Goal: Information Seeking & Learning: Learn about a topic

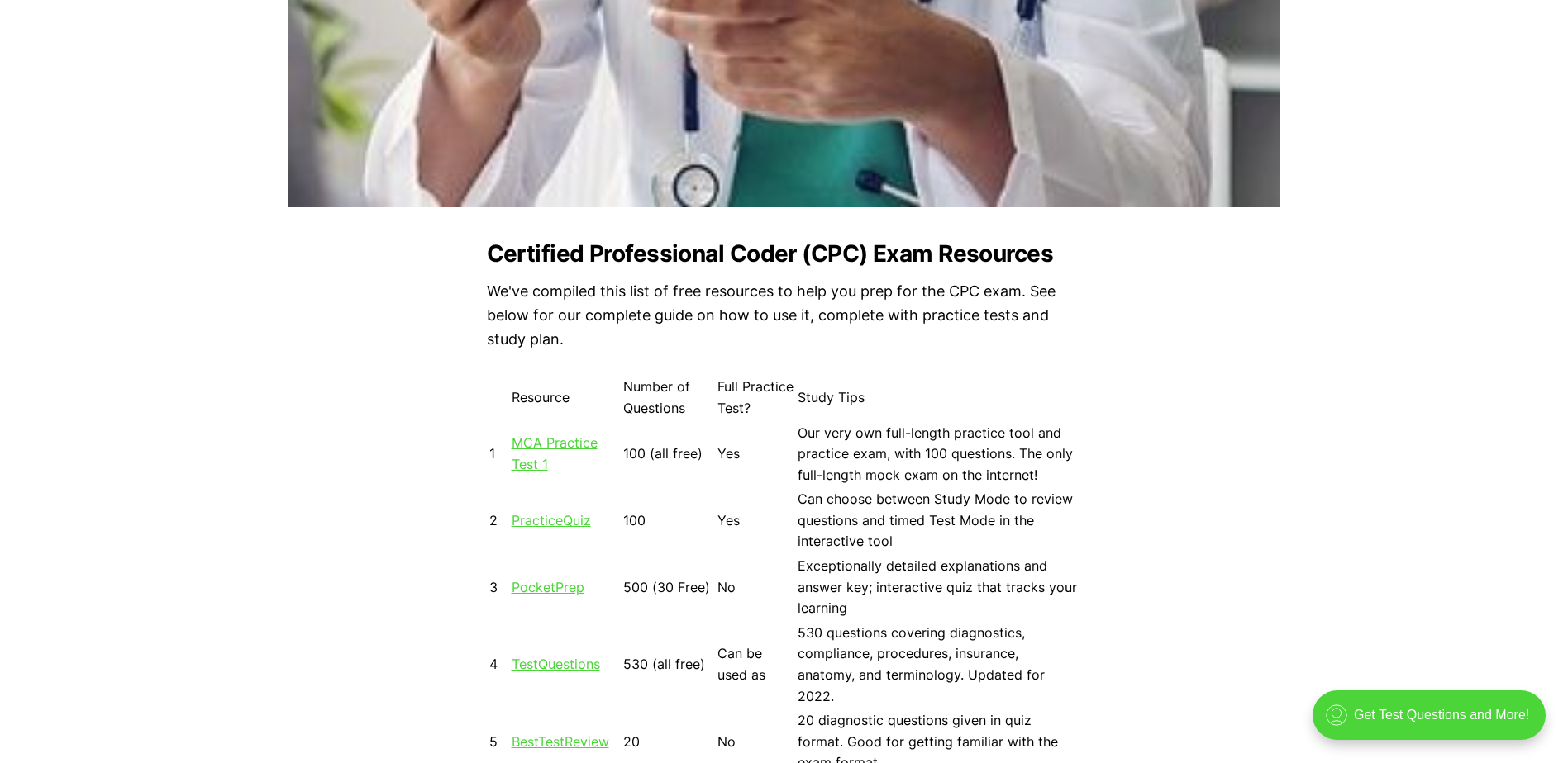
scroll to position [1322, 0]
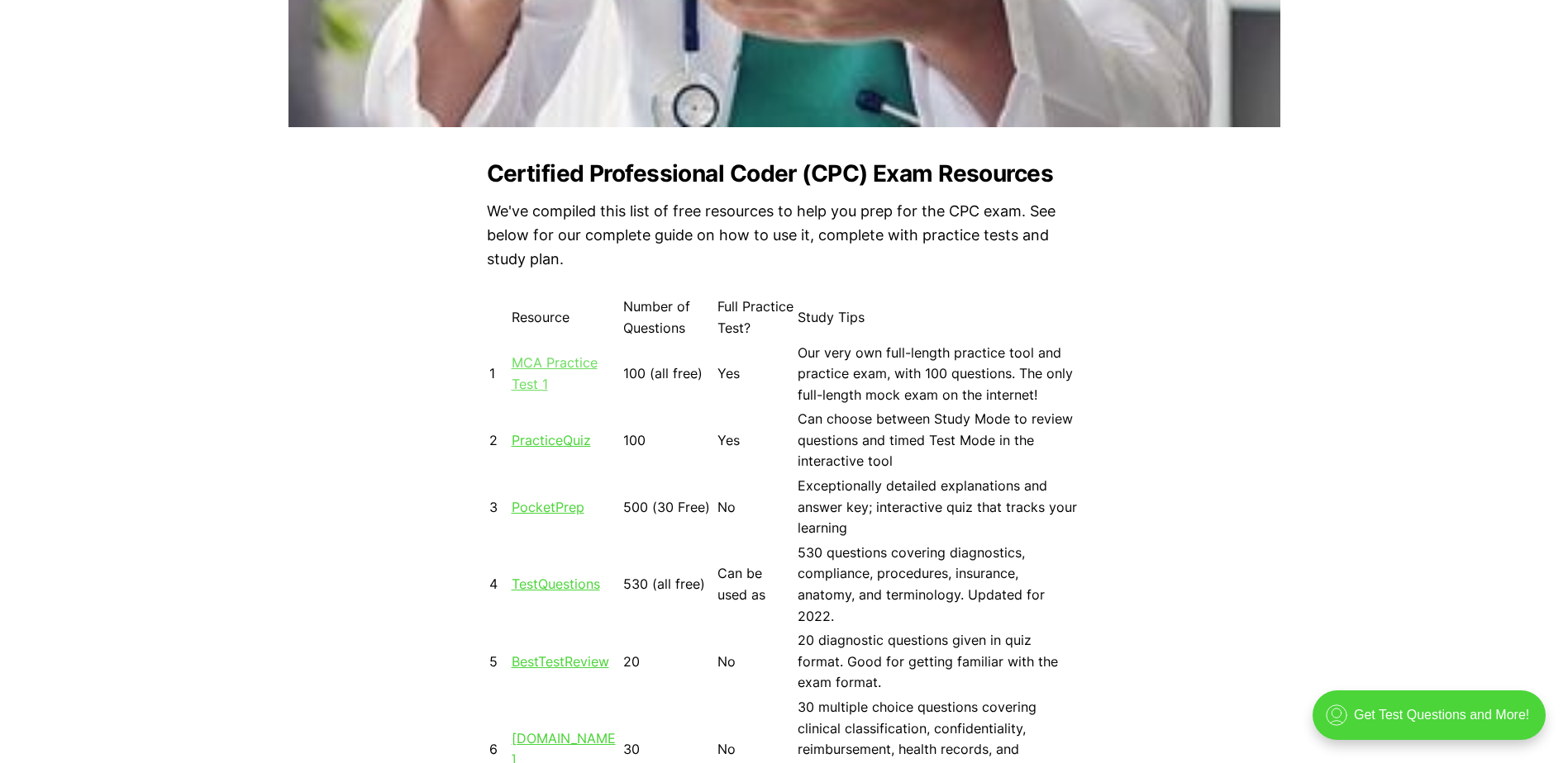
click at [524, 362] on link "MCA Practice Test 1" at bounding box center [554, 372] width 86 height 38
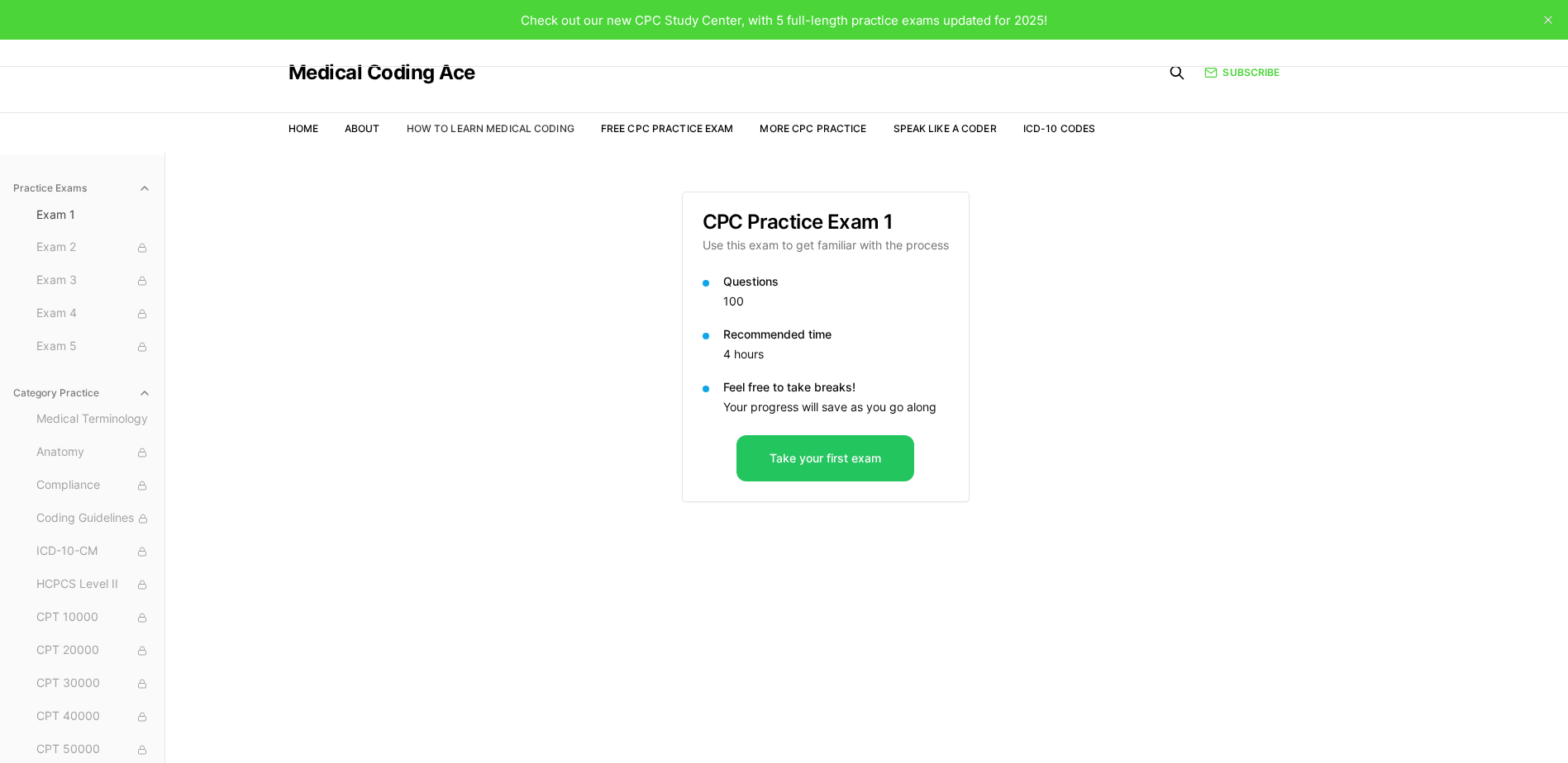
click at [522, 127] on link "How to Learn Medical Coding" at bounding box center [490, 128] width 167 height 12
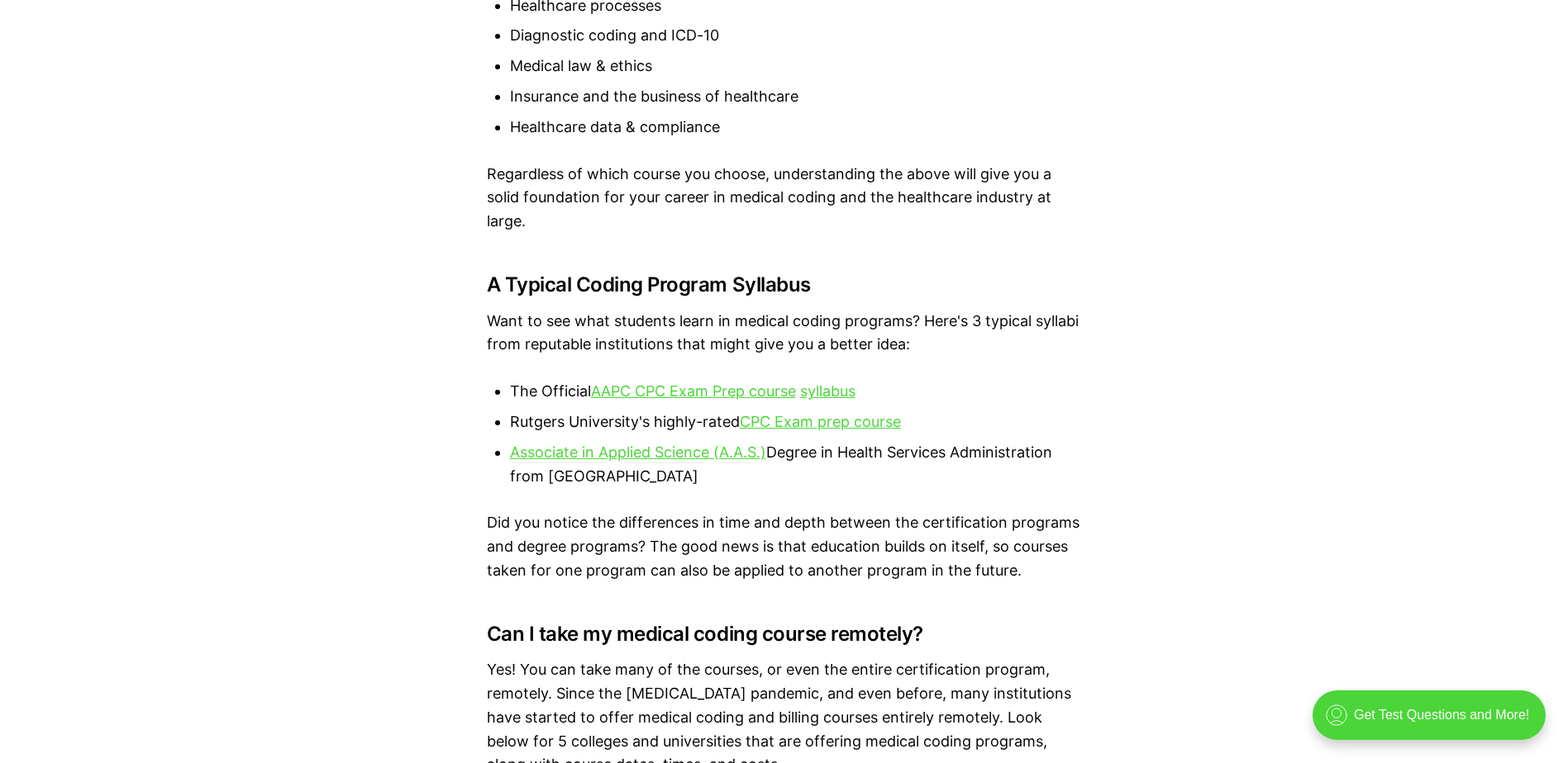
scroll to position [3221, 0]
